Goal: Task Accomplishment & Management: Manage account settings

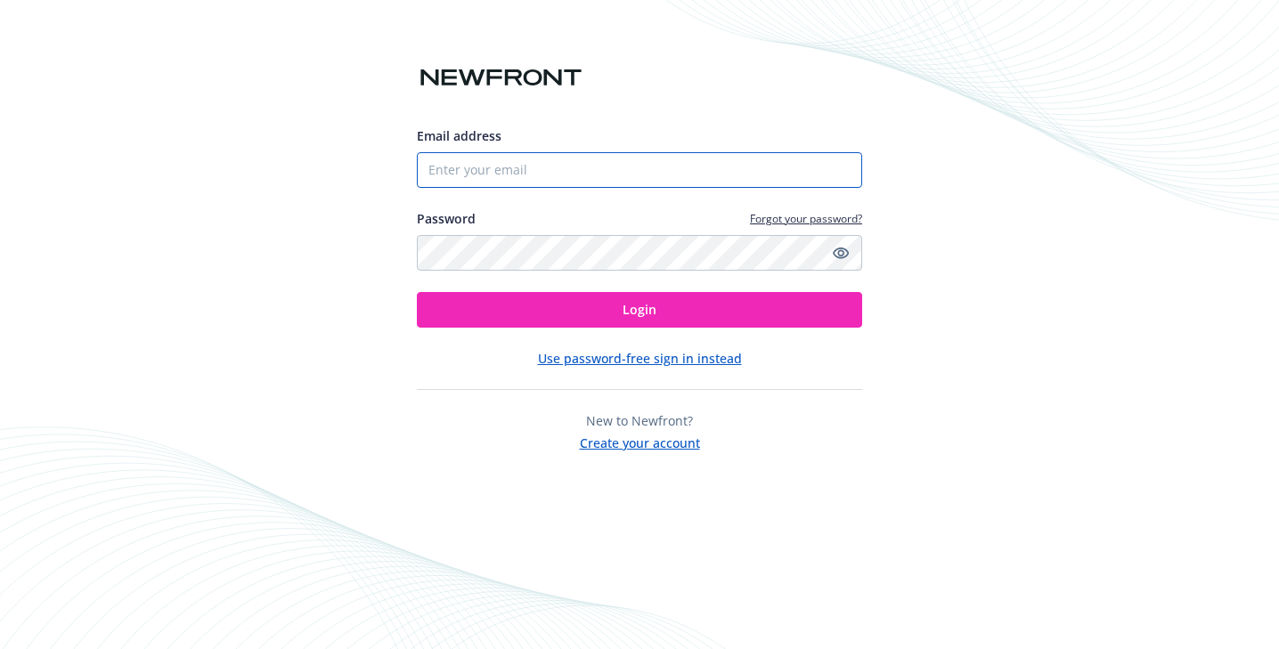
type input "7074819084"
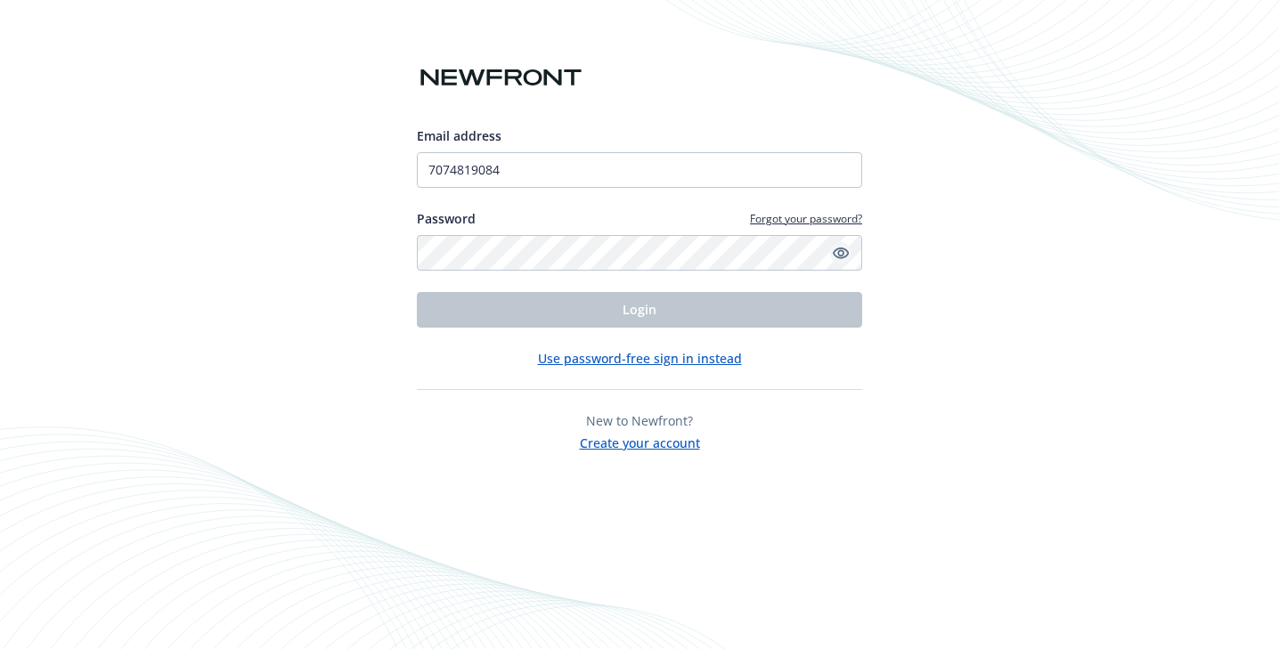
click at [848, 251] on icon "Show password" at bounding box center [841, 254] width 16 height 12
click at [571, 359] on button "Use password-free sign in instead" at bounding box center [640, 358] width 204 height 19
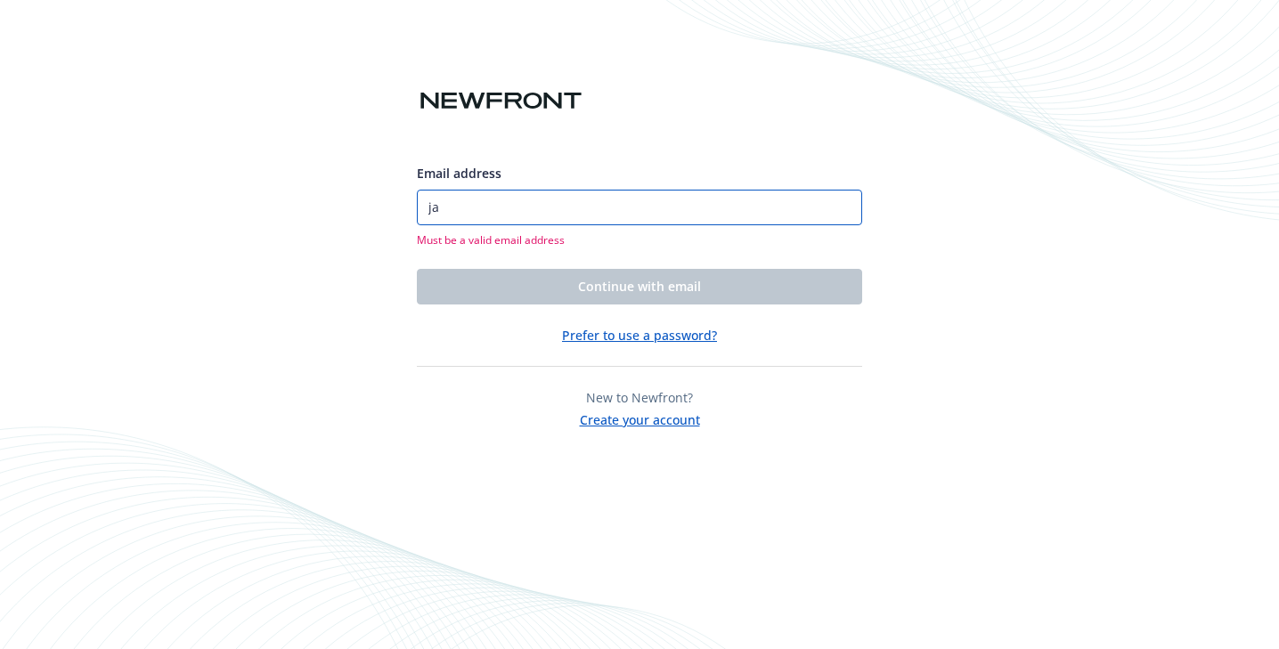
type input "[PERSON_NAME][EMAIL_ADDRESS][DOMAIN_NAME]"
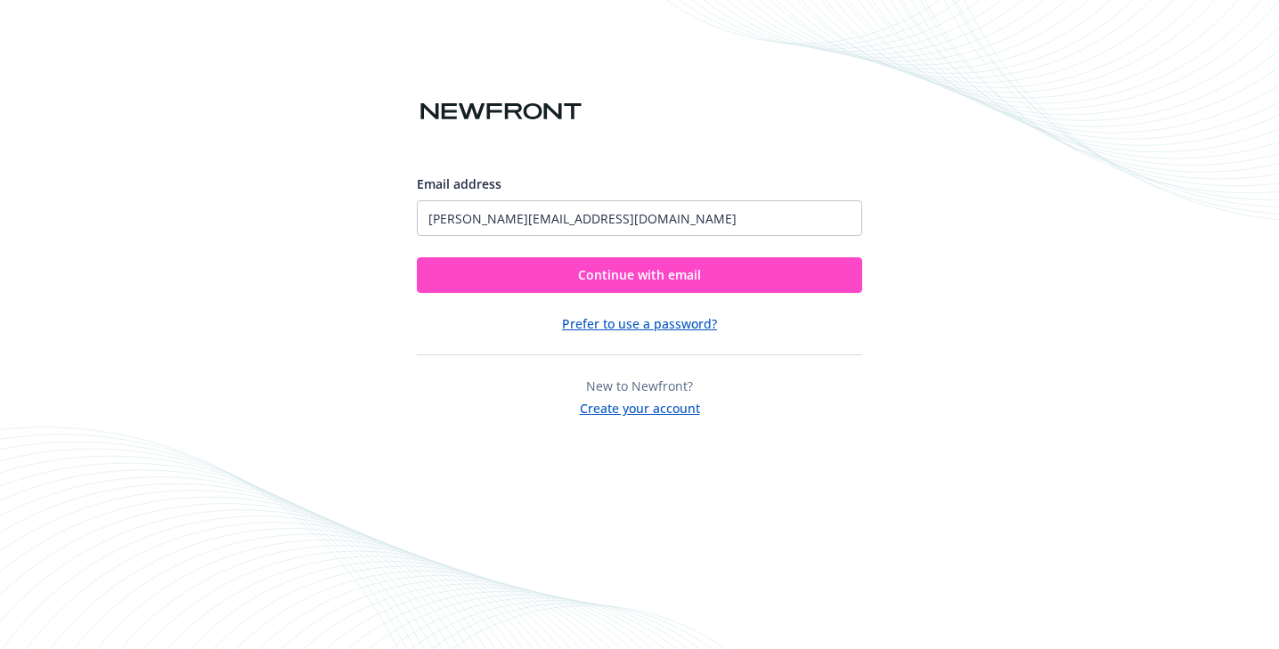
click at [551, 273] on button "Continue with email" at bounding box center [639, 275] width 445 height 36
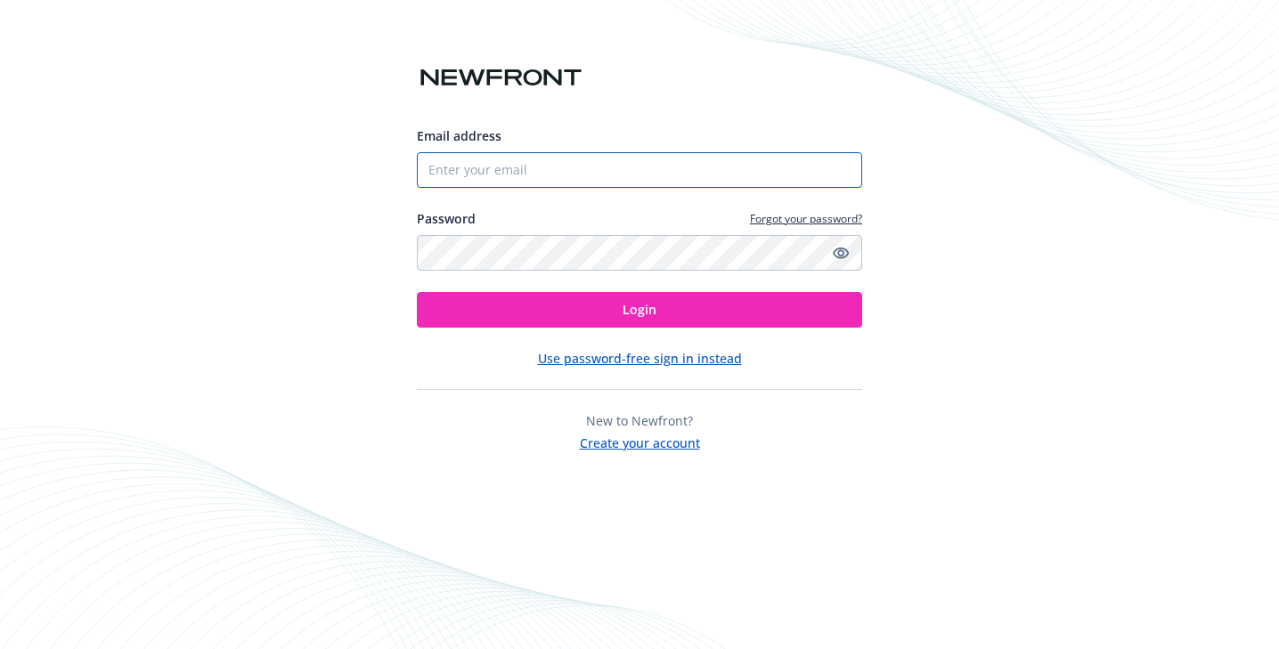
type input "[PERSON_NAME][EMAIL_ADDRESS][DOMAIN_NAME]"
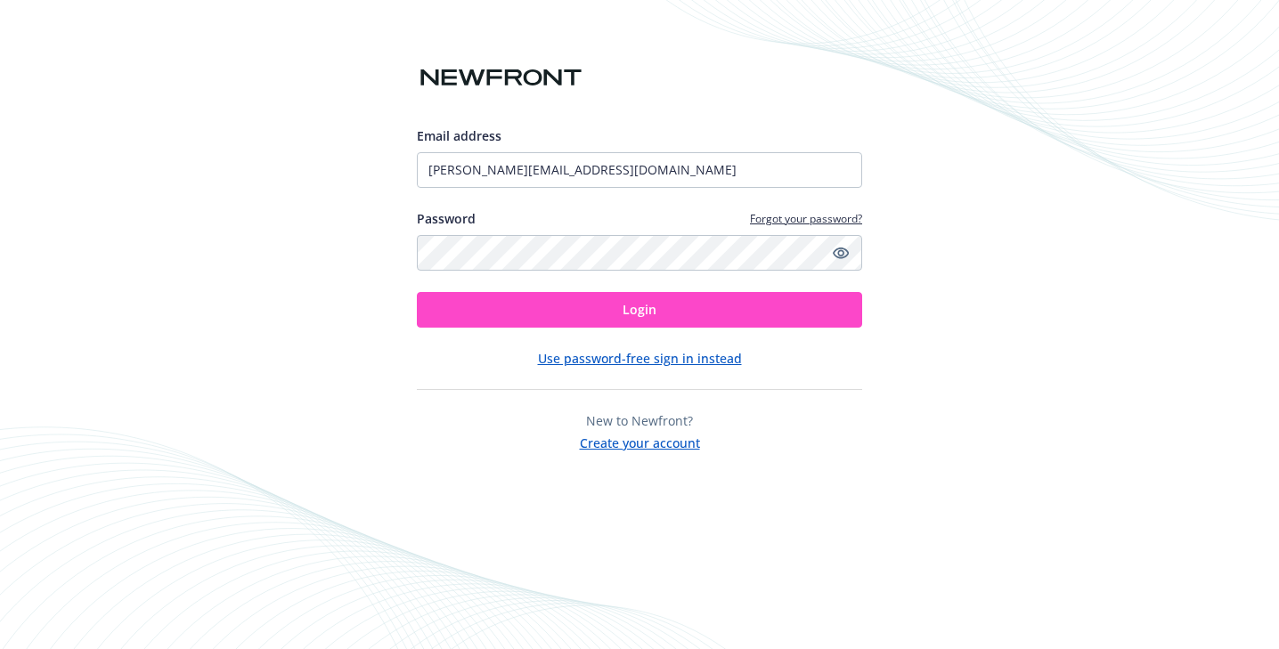
click at [556, 315] on button "Login" at bounding box center [639, 310] width 445 height 36
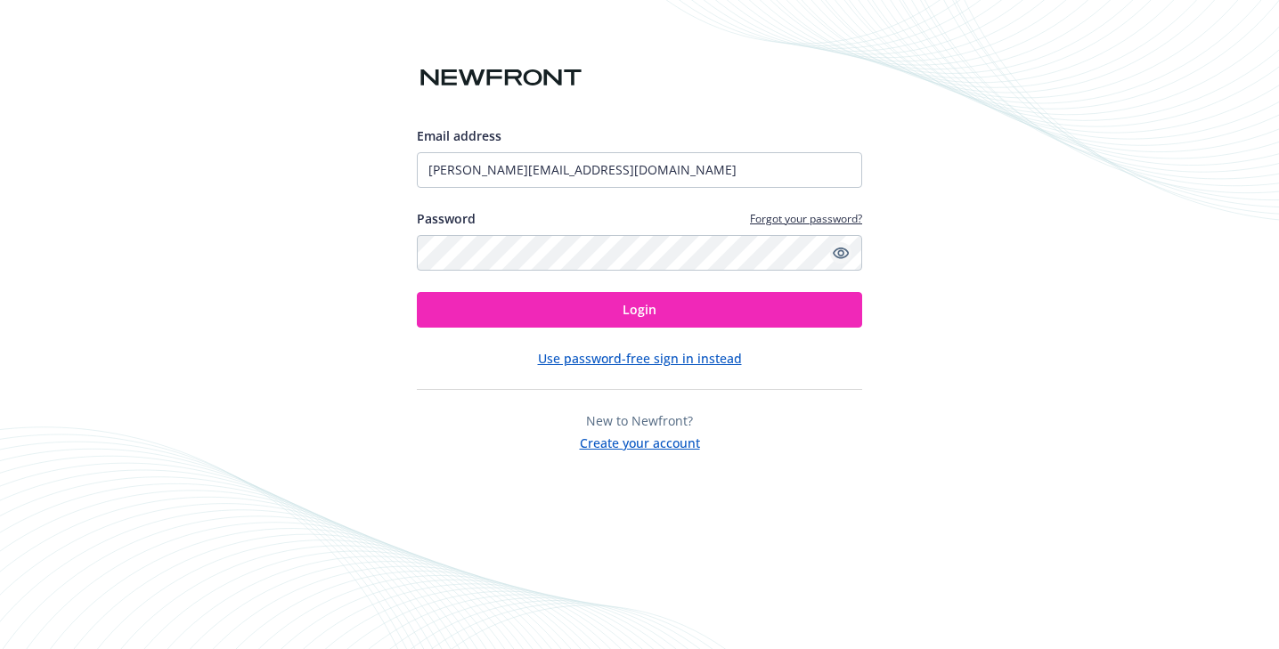
click at [844, 250] on icon "Show password" at bounding box center [841, 253] width 16 height 16
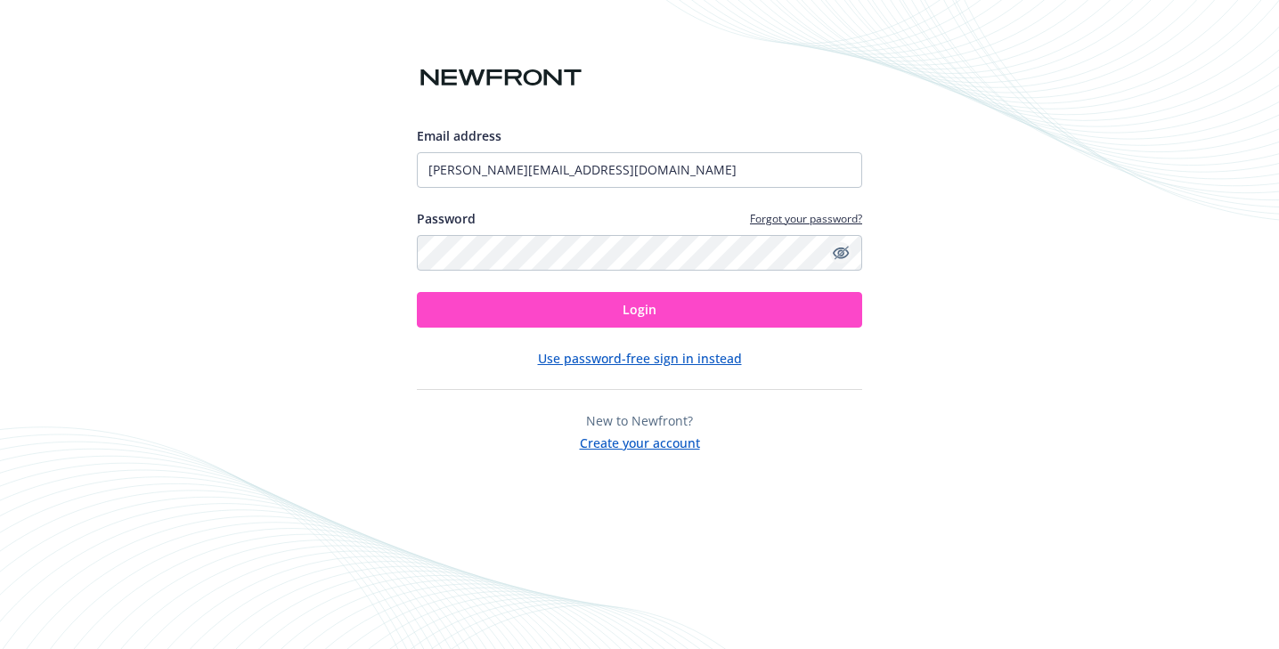
click at [606, 307] on button "Login" at bounding box center [639, 310] width 445 height 36
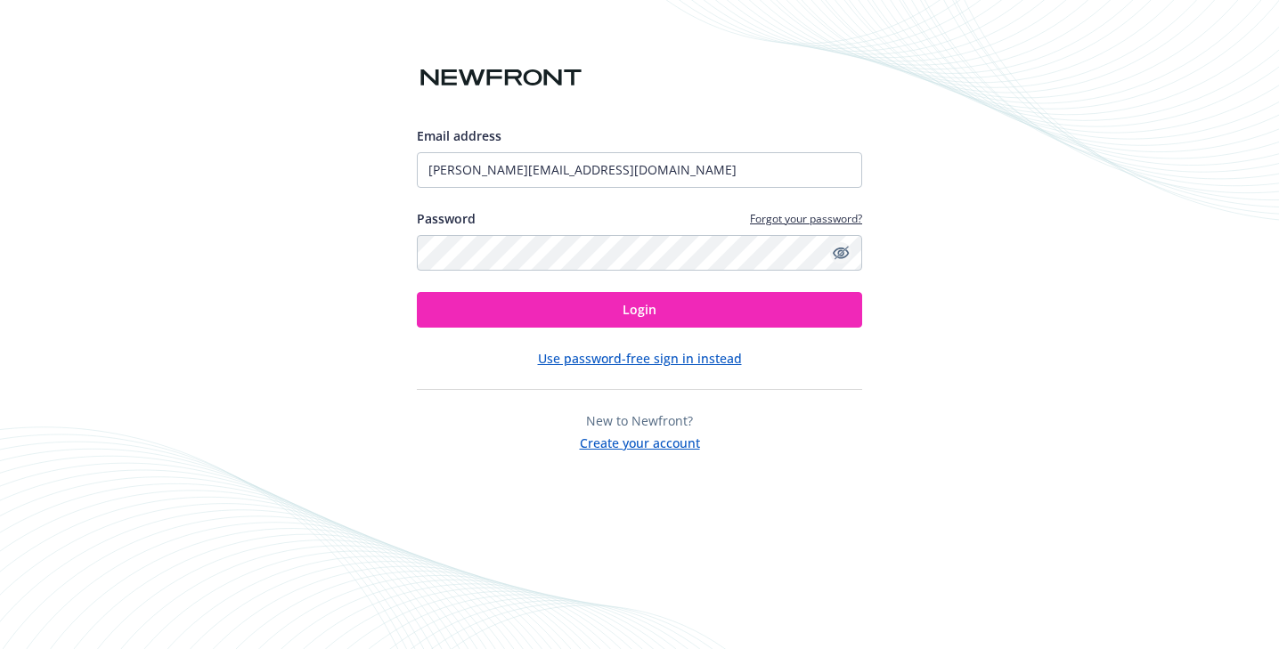
click at [507, 189] on div "Email address jaylene@bacchusmanagement.com Password Forgot your password? Login" at bounding box center [639, 227] width 445 height 201
click at [502, 175] on input "[PERSON_NAME][EMAIL_ADDRESS][DOMAIN_NAME]" at bounding box center [639, 170] width 445 height 36
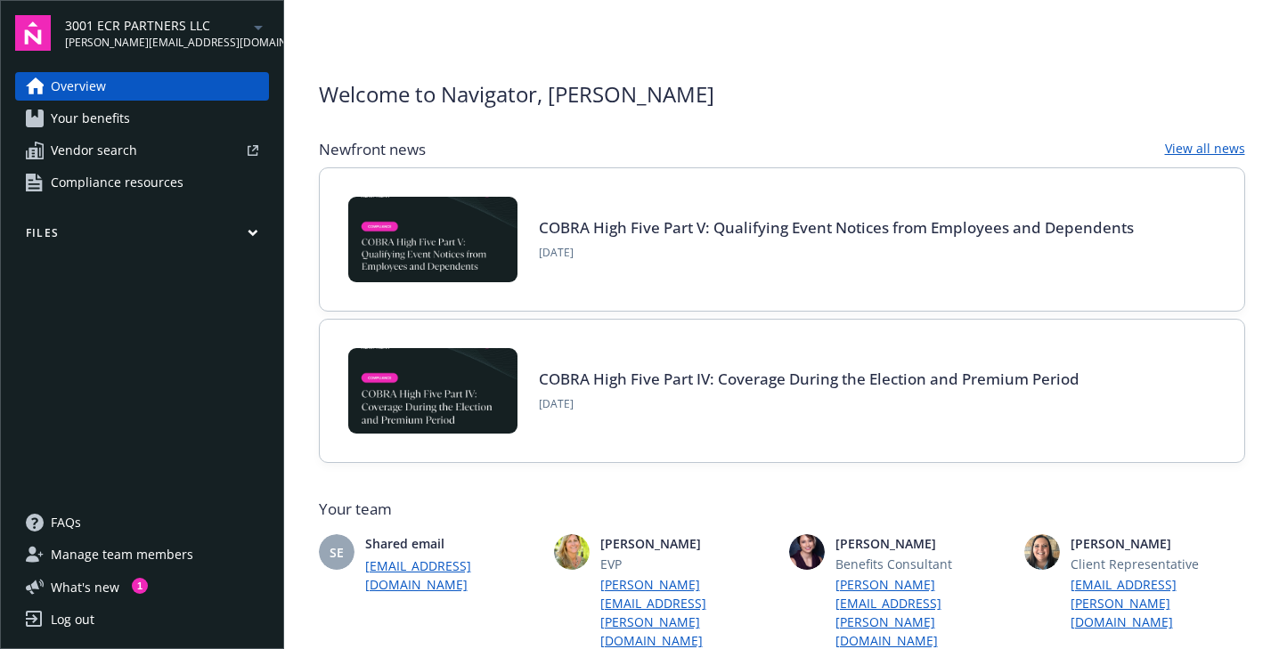
click at [216, 31] on span "3001 ECR PARTNERS LLC" at bounding box center [156, 25] width 183 height 19
